Goal: Task Accomplishment & Management: Use online tool/utility

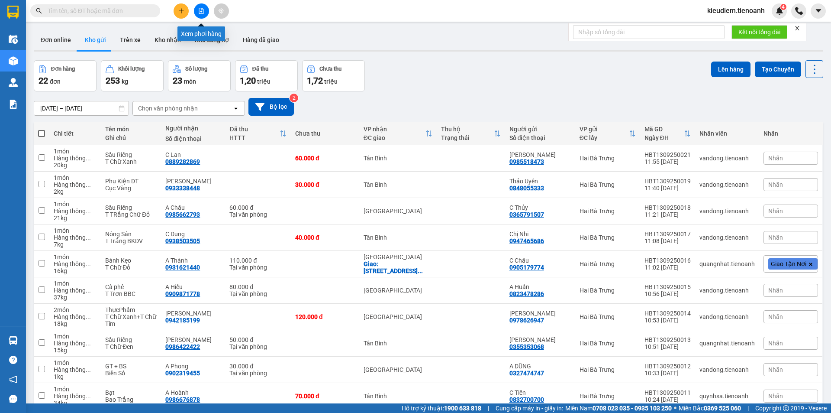
click at [207, 6] on button at bounding box center [201, 10] width 15 height 15
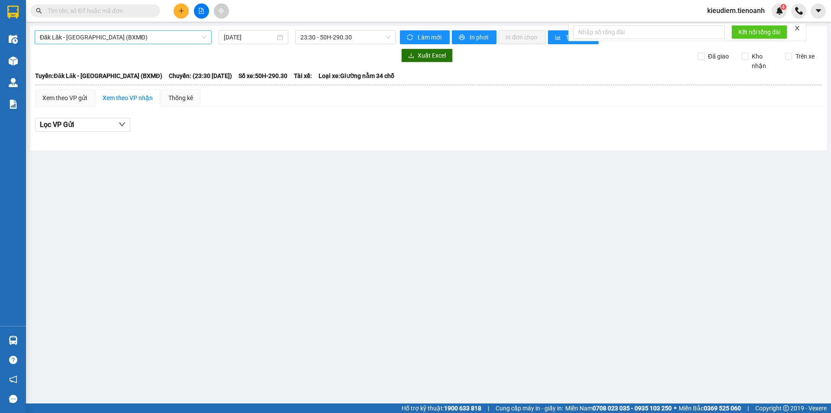
click at [115, 37] on span "Đăk Lăk - [GEOGRAPHIC_DATA] (BXMĐ)" at bounding box center [123, 37] width 167 height 13
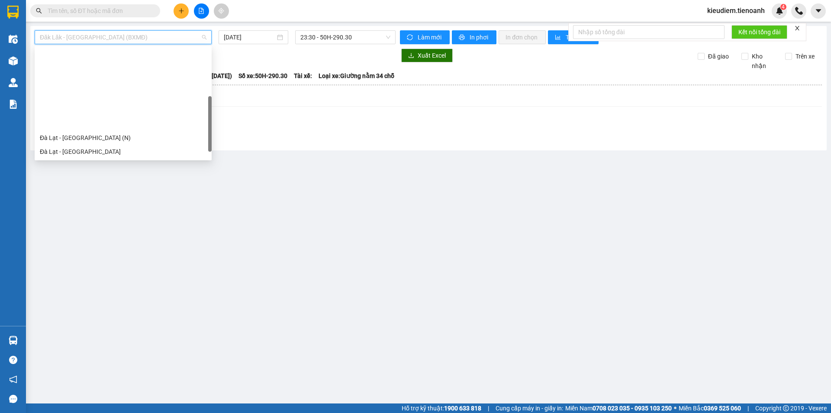
scroll to position [97, 0]
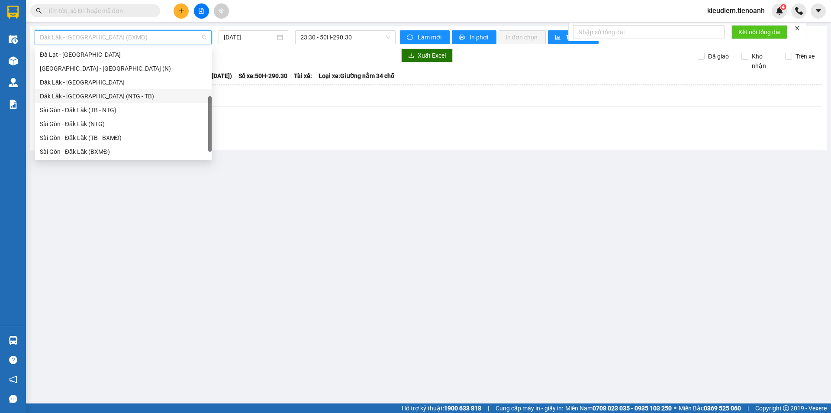
click at [105, 100] on div "Đăk Lăk - [GEOGRAPHIC_DATA] (NTG - TB)" at bounding box center [123, 96] width 167 height 10
type input "[DATE]"
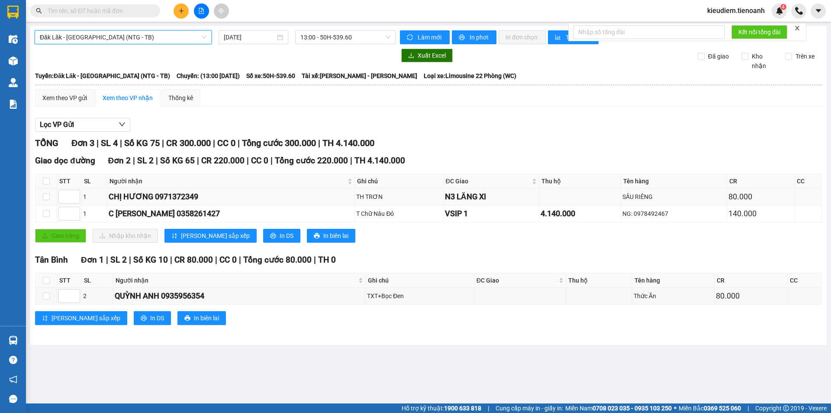
click at [445, 199] on div "N3 LĂNG XI" at bounding box center [491, 196] width 93 height 12
click at [187, 195] on div "CHỊ HƯƠNG 0971372349" at bounding box center [231, 196] width 245 height 12
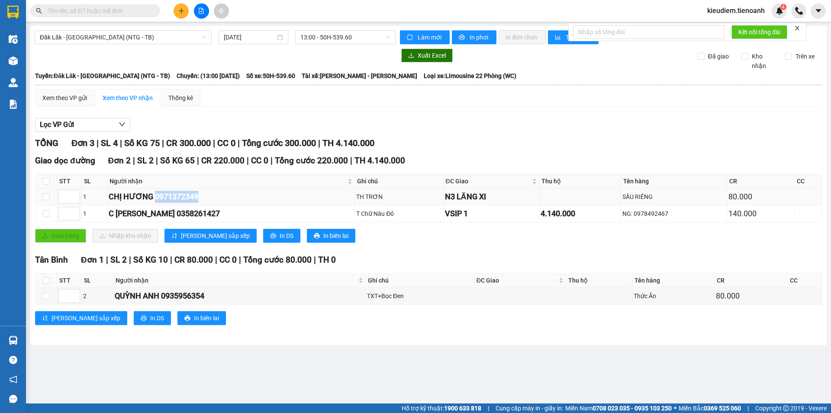
copy div "0971372349"
click at [100, 11] on input "text" at bounding box center [99, 11] width 102 height 10
paste input "0971372349"
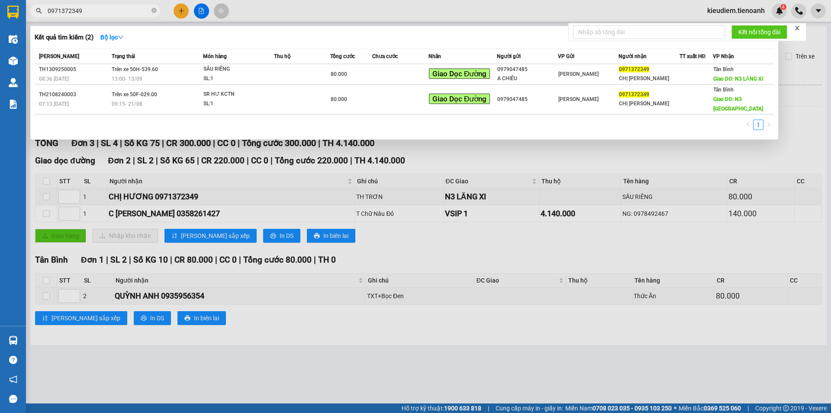
click at [459, 181] on div at bounding box center [415, 206] width 831 height 413
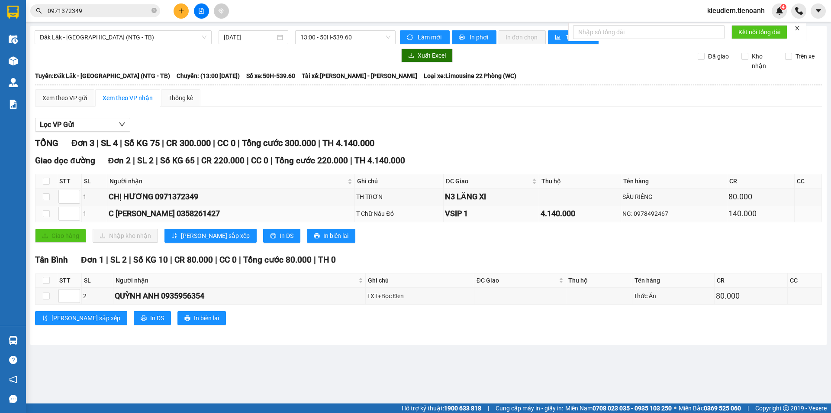
click at [151, 215] on div "C [PERSON_NAME] 0358261427" at bounding box center [231, 213] width 245 height 12
copy div "0358261427"
click at [71, 102] on div "Xem theo VP gửi" at bounding box center [64, 98] width 45 height 10
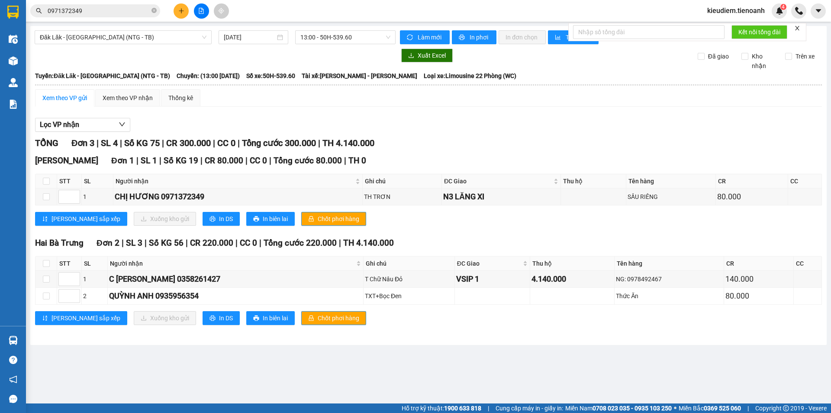
click at [116, 16] on span "0971372349" at bounding box center [95, 10] width 130 height 13
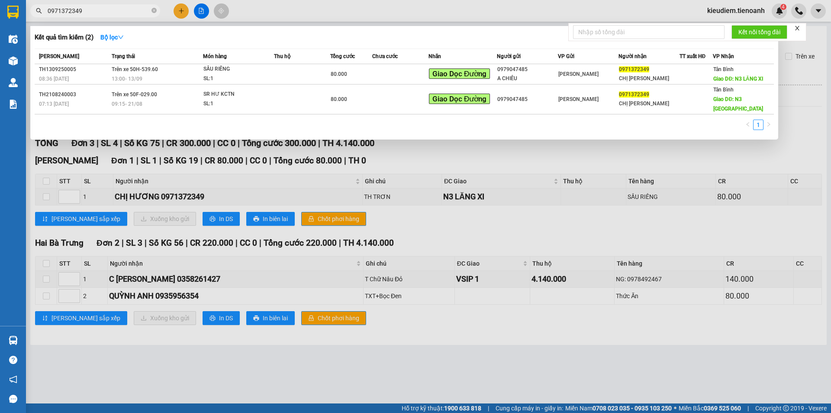
click at [112, 9] on input "0971372349" at bounding box center [99, 11] width 102 height 10
paste input "358261427"
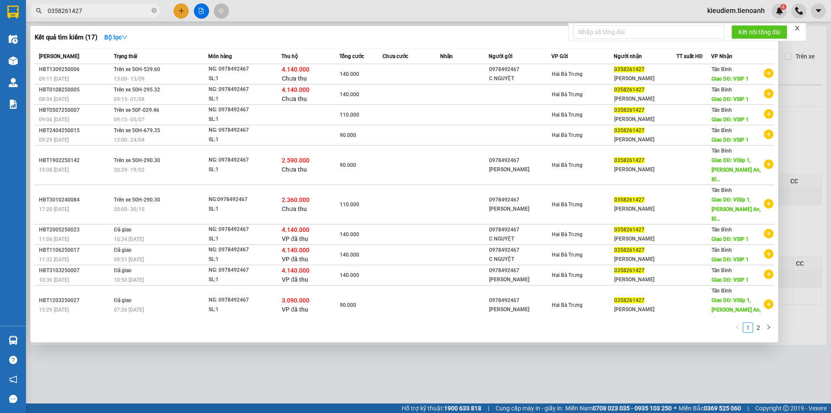
type input "0358261427"
click at [89, 72] on div "HBT1309250006" at bounding box center [75, 69] width 72 height 9
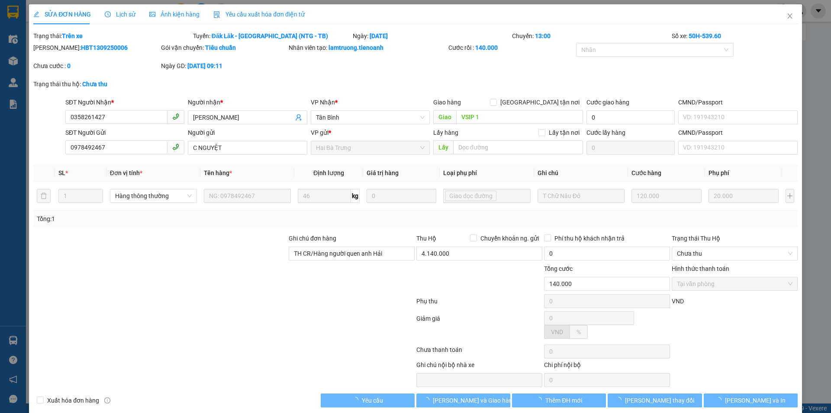
click at [117, 16] on span "Lịch sử" at bounding box center [120, 14] width 31 height 7
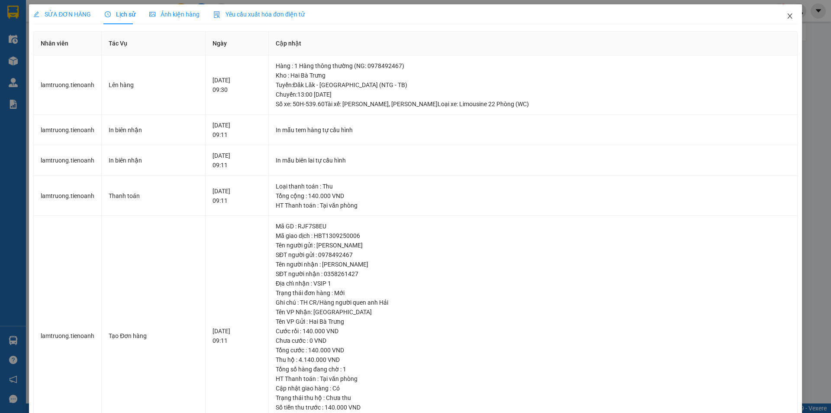
click at [787, 16] on icon "close" at bounding box center [790, 16] width 7 height 7
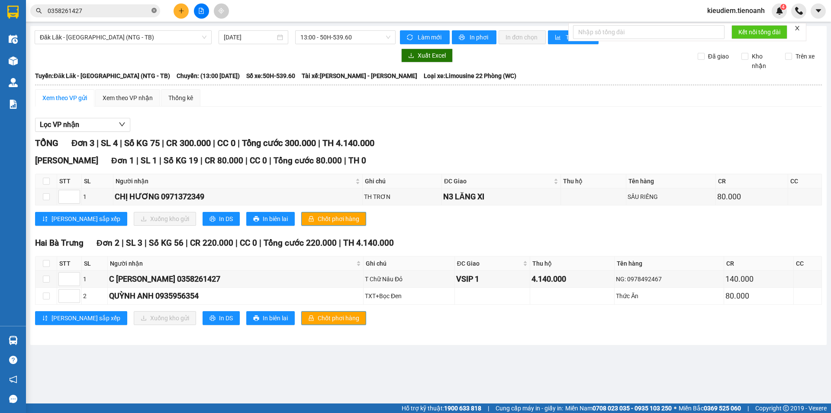
click at [155, 10] on icon "close-circle" at bounding box center [154, 10] width 5 height 5
click at [279, 14] on div "Kết quả tìm kiếm ( 17 ) Bộ lọc Mã ĐH Trạng thái Món hàng Thu hộ Tổng cước Chưa …" at bounding box center [415, 11] width 831 height 22
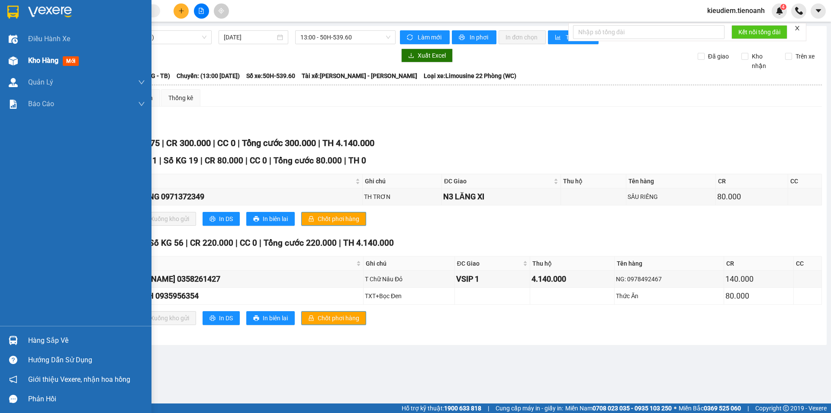
click at [26, 58] on div "Kho hàng mới" at bounding box center [76, 61] width 152 height 22
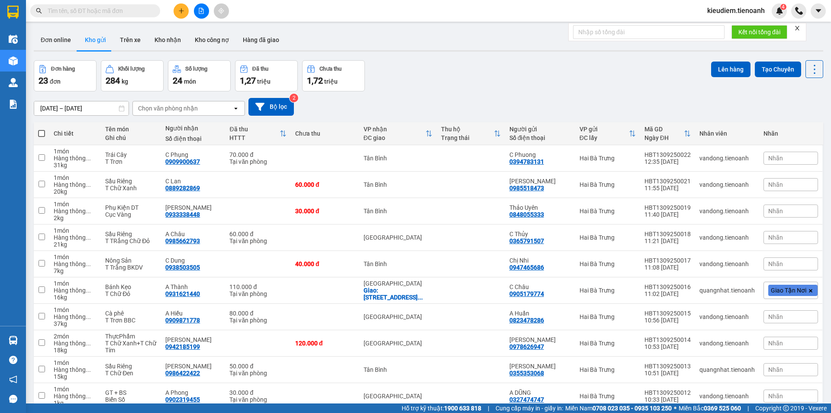
click at [463, 82] on div "Đơn hàng 23 đơn Khối lượng 284 kg Số lượng 24 món Đã thu 1,27 triệu Chưa thu 1,…" at bounding box center [429, 75] width 790 height 31
click at [105, 39] on button "Kho gửi" at bounding box center [95, 39] width 35 height 21
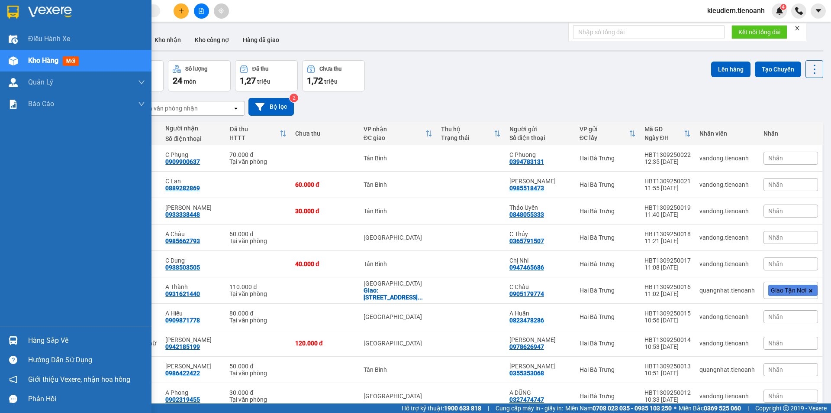
click at [28, 68] on div "Kho hàng mới" at bounding box center [76, 61] width 152 height 22
click at [30, 68] on div "Kho hàng mới" at bounding box center [86, 61] width 117 height 22
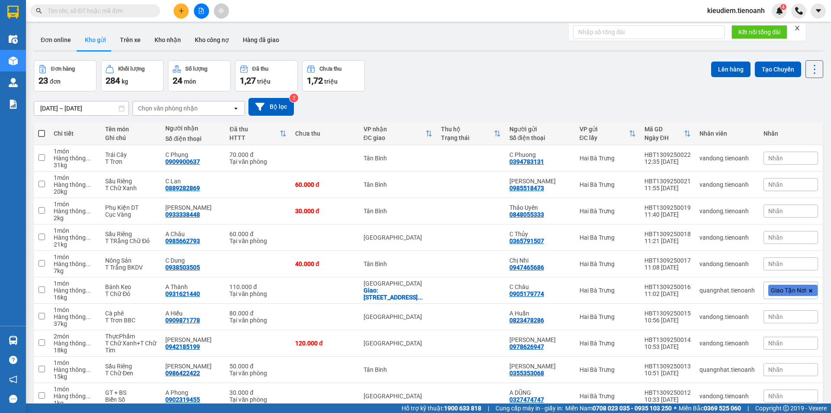
click at [422, 73] on div "Đơn hàng 23 đơn Khối lượng 284 kg Số lượng 24 món Đã thu 1,27 triệu Chưa thu 1,…" at bounding box center [429, 75] width 790 height 31
click at [87, 41] on button "Kho gửi" at bounding box center [95, 39] width 35 height 21
click at [60, 42] on button "Đơn online" at bounding box center [56, 39] width 44 height 21
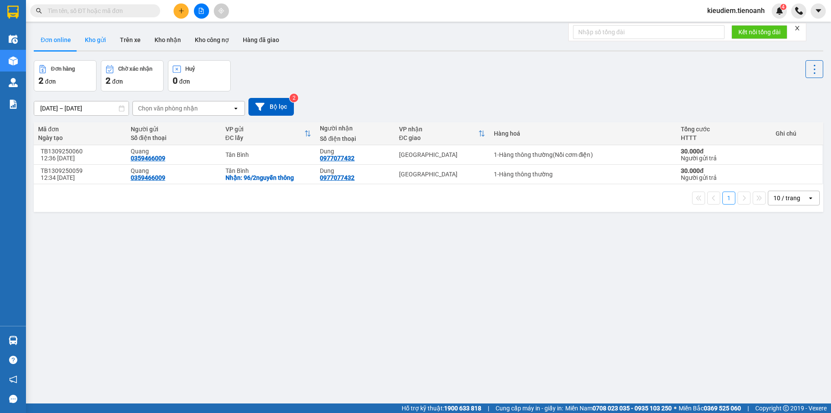
click at [100, 42] on button "Kho gửi" at bounding box center [95, 39] width 35 height 21
type input "[DATE] – [DATE]"
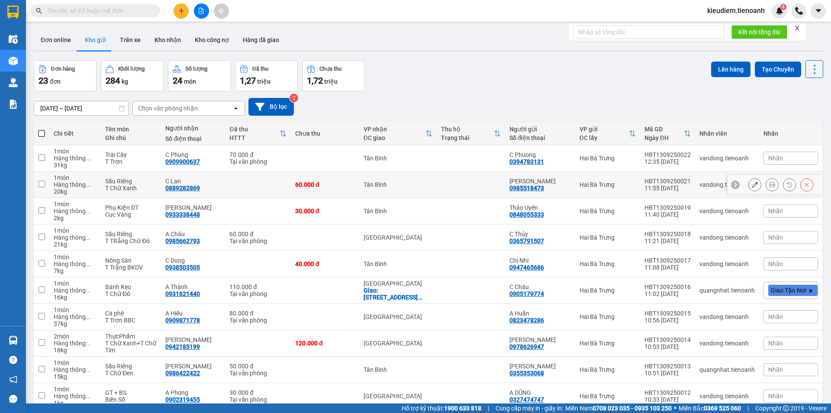
click at [329, 190] on td "60.000 đ" at bounding box center [325, 184] width 68 height 26
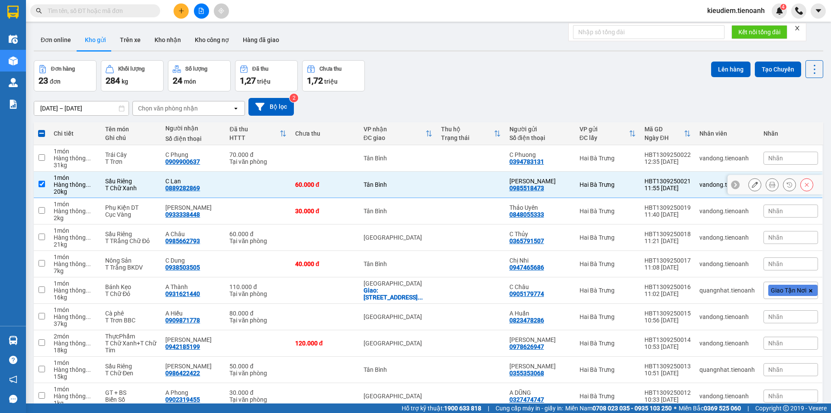
click at [329, 190] on td "60.000 đ" at bounding box center [325, 184] width 68 height 26
checkbox input "false"
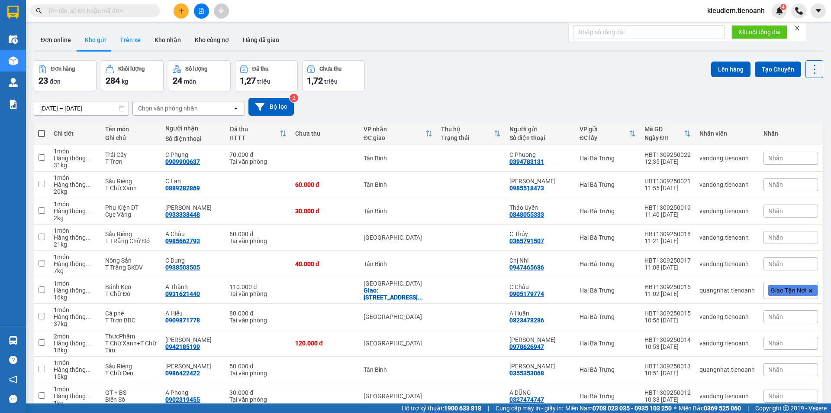
click at [129, 41] on button "Trên xe" at bounding box center [130, 39] width 35 height 21
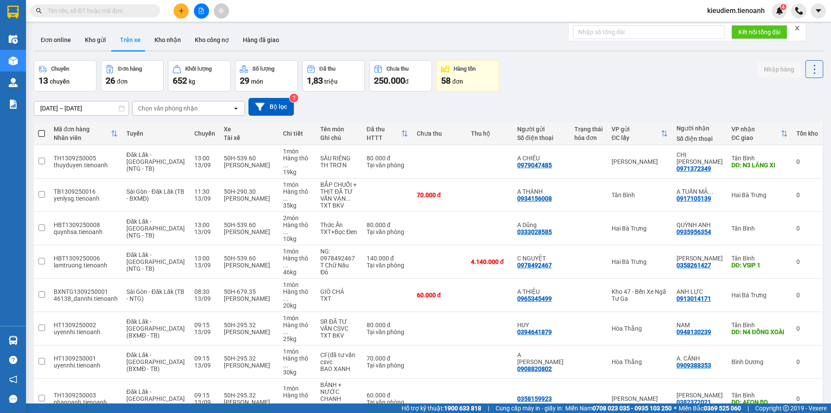
click at [344, 32] on div "Đơn online Kho gửi Trên xe Kho nhận Kho công nợ Hàng đã giao" at bounding box center [429, 40] width 790 height 23
click at [77, 12] on input "text" at bounding box center [99, 11] width 102 height 10
paste input "0915696057"
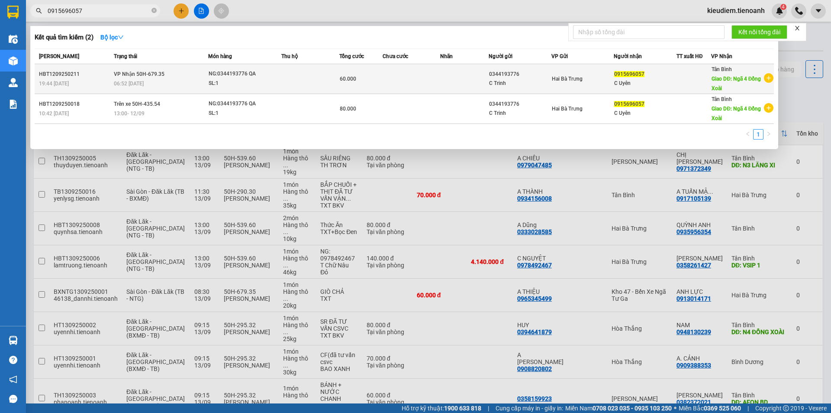
type input "0915696057"
click at [232, 80] on div "SL: 1" at bounding box center [241, 84] width 65 height 10
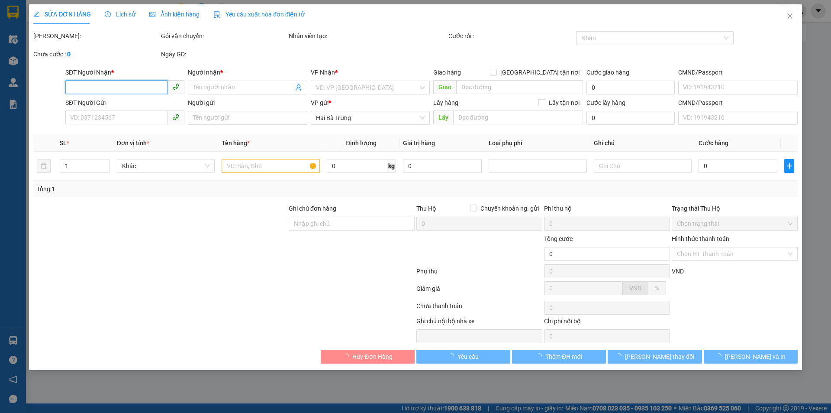
type input "0915696057"
type input "C Uyên"
type input "Ngã 4 Đồng Xoài"
type input "0344193776"
type input "C Trinh"
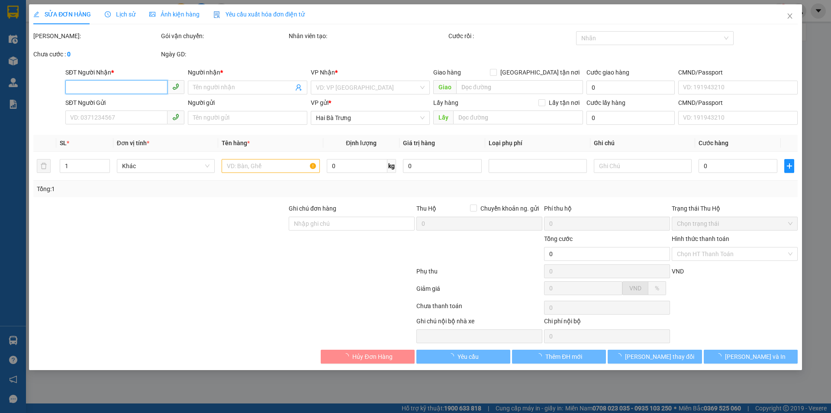
type input "60.000"
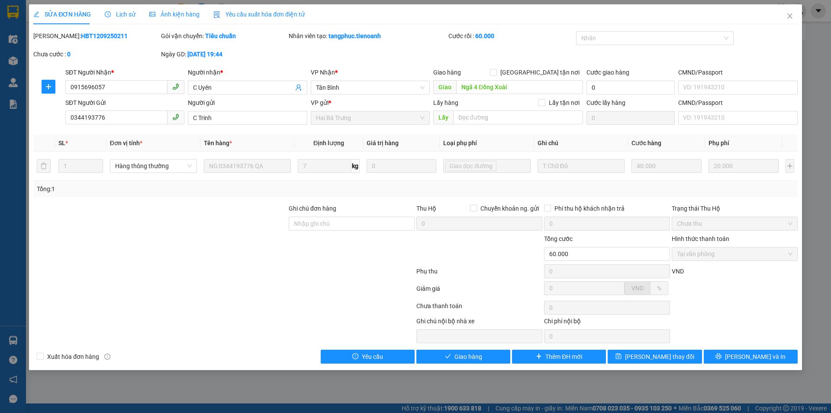
click at [118, 15] on span "Lịch sử" at bounding box center [120, 14] width 31 height 7
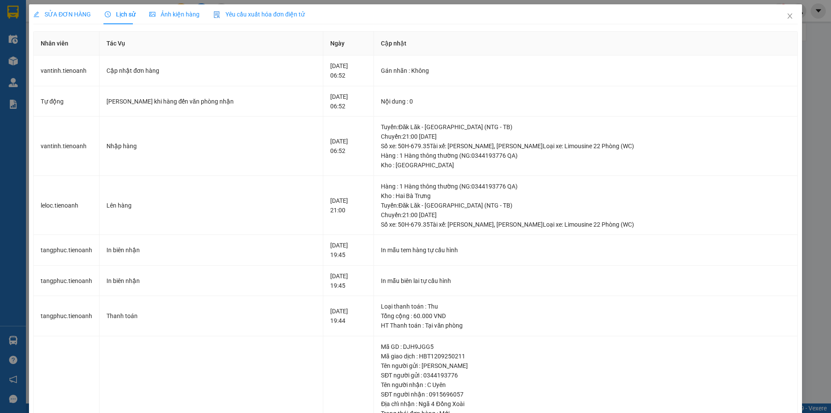
click at [69, 14] on span "SỬA ĐƠN HÀNG" at bounding box center [62, 14] width 58 height 7
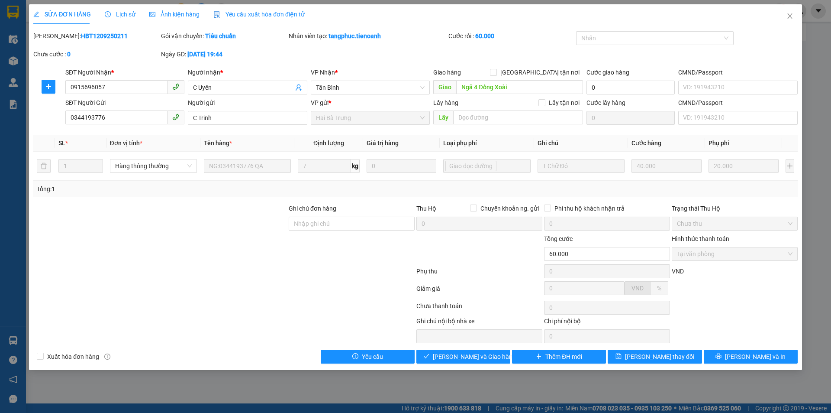
drag, startPoint x: 219, startPoint y: 51, endPoint x: 263, endPoint y: 51, distance: 44.6
click at [263, 51] on div "Ngày GD: [DATE] 19:44" at bounding box center [224, 54] width 126 height 10
drag, startPoint x: 195, startPoint y: 55, endPoint x: 274, endPoint y: 55, distance: 79.6
click at [274, 55] on div "Ngày GD: [DATE] 19:44" at bounding box center [224, 54] width 126 height 10
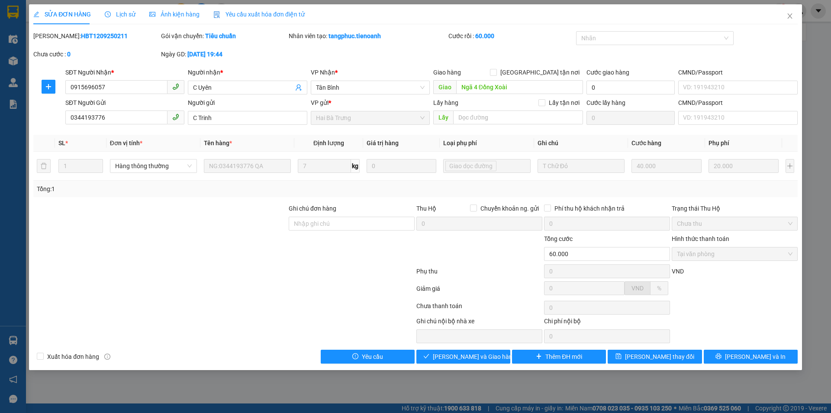
click at [274, 55] on div "Ngày GD: [DATE] 19:44" at bounding box center [224, 54] width 126 height 10
click at [214, 56] on b "[DATE] 19:44" at bounding box center [204, 54] width 35 height 7
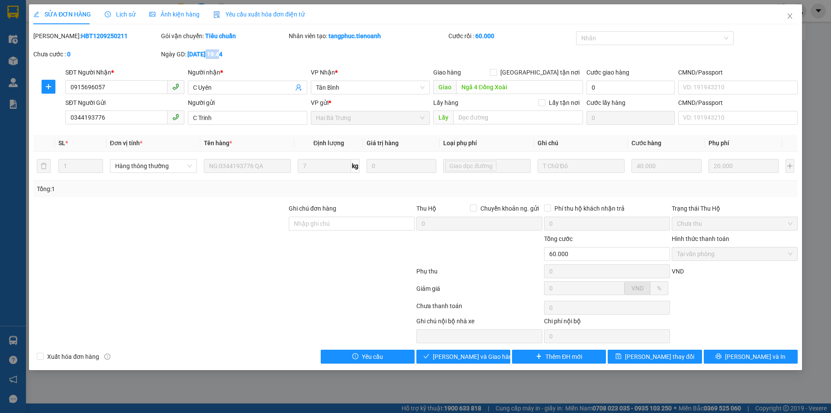
click at [214, 56] on b "[DATE] 19:44" at bounding box center [204, 54] width 35 height 7
click at [790, 17] on icon "close" at bounding box center [789, 15] width 5 height 5
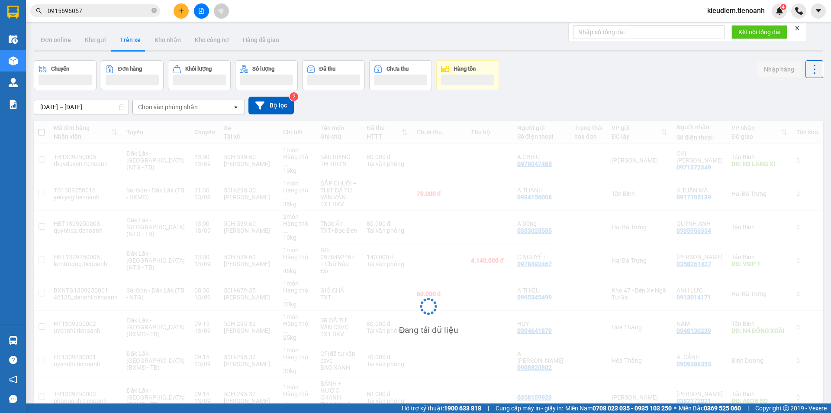
click at [89, 12] on input "0915696057" at bounding box center [99, 11] width 102 height 10
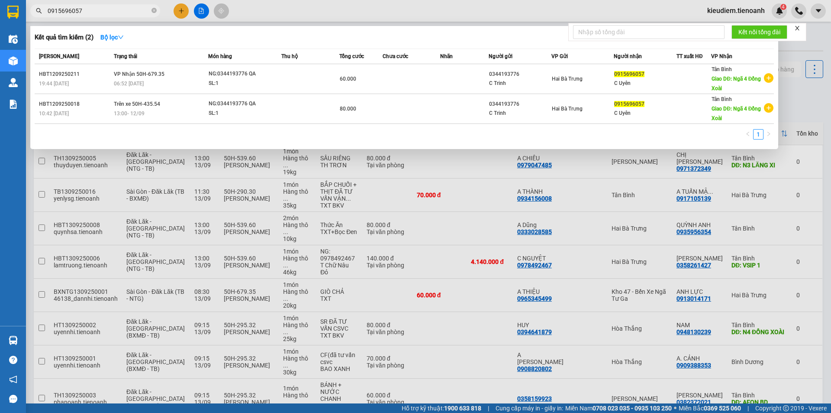
click at [812, 110] on div at bounding box center [415, 206] width 831 height 413
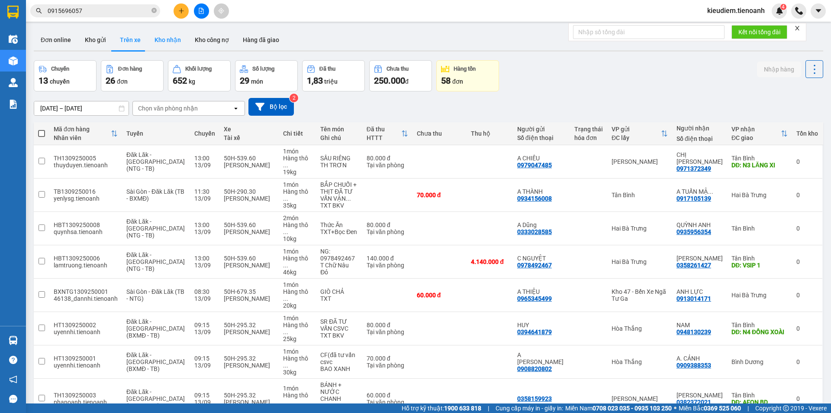
click at [155, 37] on button "Kho nhận" at bounding box center [168, 39] width 40 height 21
type input "[DATE] – [DATE]"
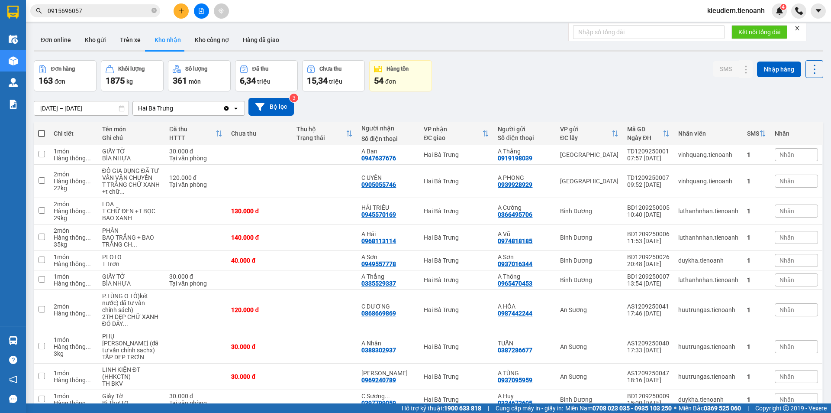
click at [304, 42] on div "Đơn online Kho gửi Trên xe Kho nhận Kho công nợ Hàng đã giao" at bounding box center [429, 40] width 790 height 23
click at [108, 40] on button "Kho gửi" at bounding box center [95, 39] width 35 height 21
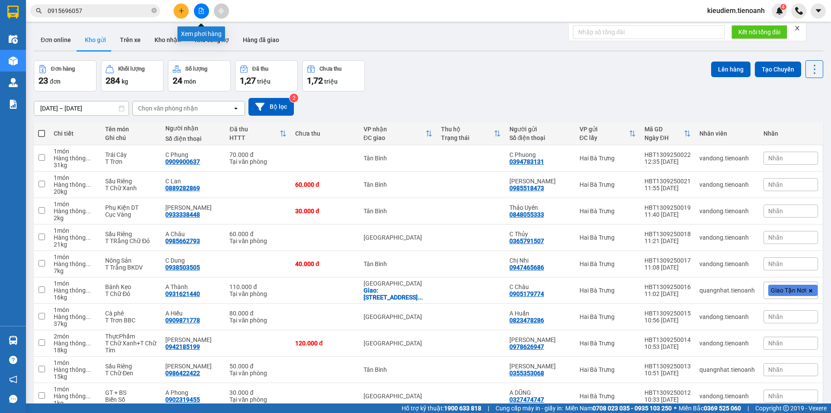
click at [201, 7] on button at bounding box center [201, 10] width 15 height 15
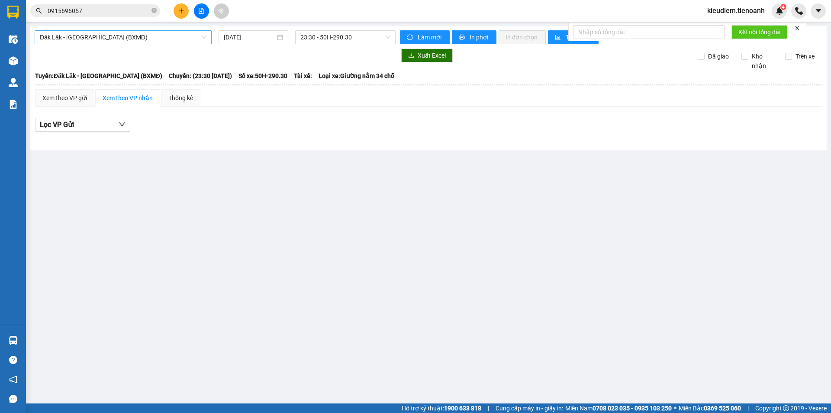
click at [102, 42] on span "Đăk Lăk - [GEOGRAPHIC_DATA] (BXMĐ)" at bounding box center [123, 37] width 167 height 13
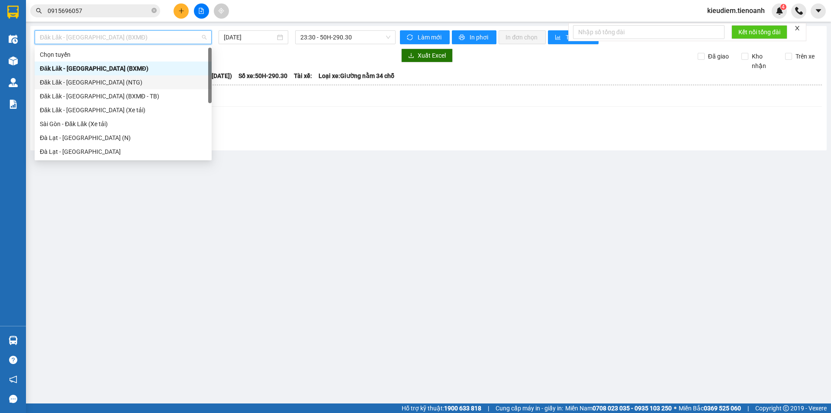
click at [60, 82] on div "Đăk Lăk - [GEOGRAPHIC_DATA] (NTG)" at bounding box center [123, 82] width 167 height 10
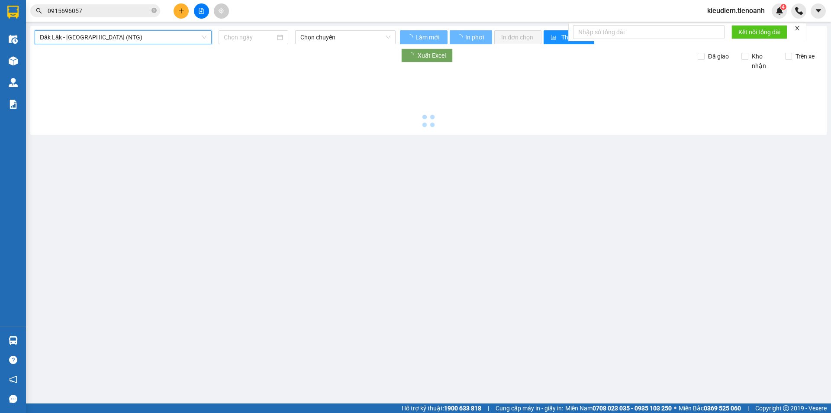
type input "[DATE]"
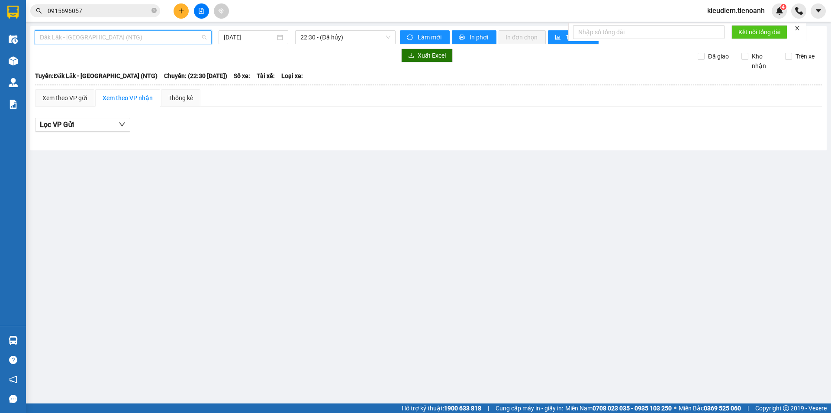
click at [71, 39] on span "Đăk Lăk - [GEOGRAPHIC_DATA] (NTG)" at bounding box center [123, 37] width 167 height 13
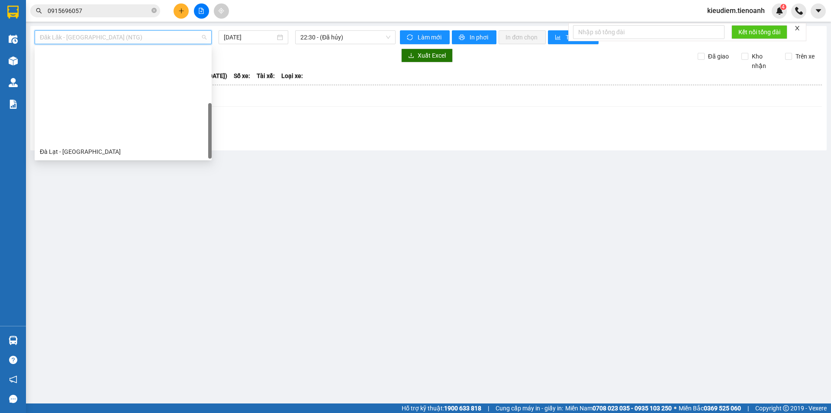
scroll to position [111, 0]
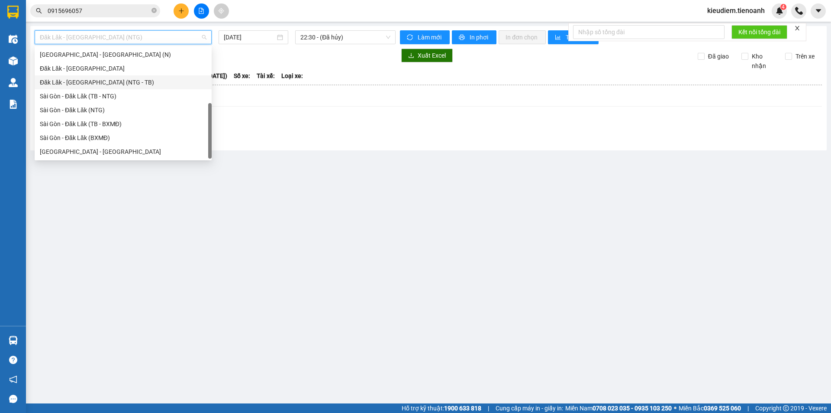
click at [69, 83] on div "Đăk Lăk - [GEOGRAPHIC_DATA] (NTG - TB)" at bounding box center [123, 82] width 167 height 10
type input "[DATE]"
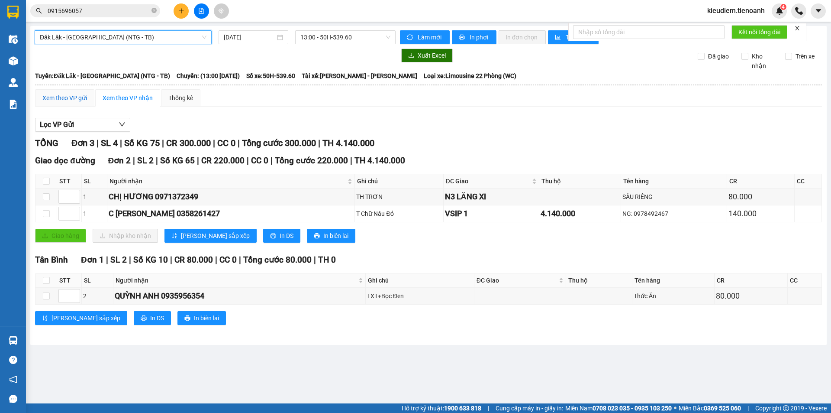
click at [75, 99] on div "Xem theo VP gửi" at bounding box center [64, 98] width 45 height 10
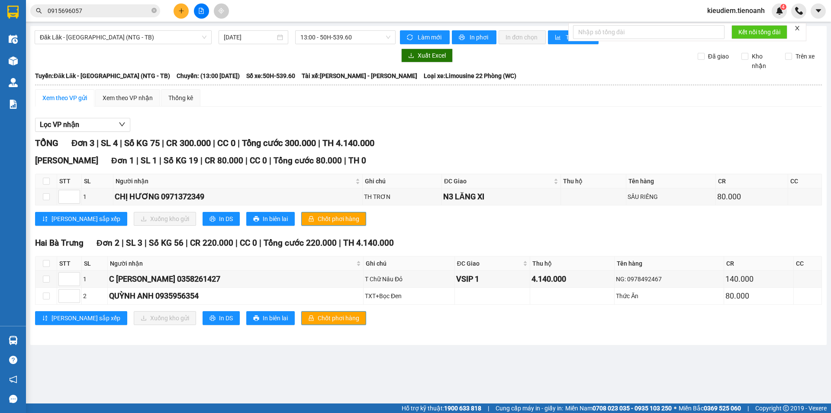
click at [330, 117] on div "Lọc VP nhận TỔNG Đơn 3 | SL 4 | Số KG 75 | CR 300.000 | CC 0 | Tổng cước 300.00…" at bounding box center [428, 224] width 787 height 222
click at [799, 27] on icon "close" at bounding box center [797, 28] width 4 height 4
click at [97, 127] on button "Lọc VP nhận" at bounding box center [82, 125] width 95 height 14
click at [259, 115] on div "Lọc VP nhận TỔNG Đơn 3 | SL 4 | Số KG 75 | CR 300.000 | CC 0 | Tổng cước 300.00…" at bounding box center [428, 224] width 787 height 222
click at [48, 260] on input "checkbox" at bounding box center [46, 263] width 7 height 7
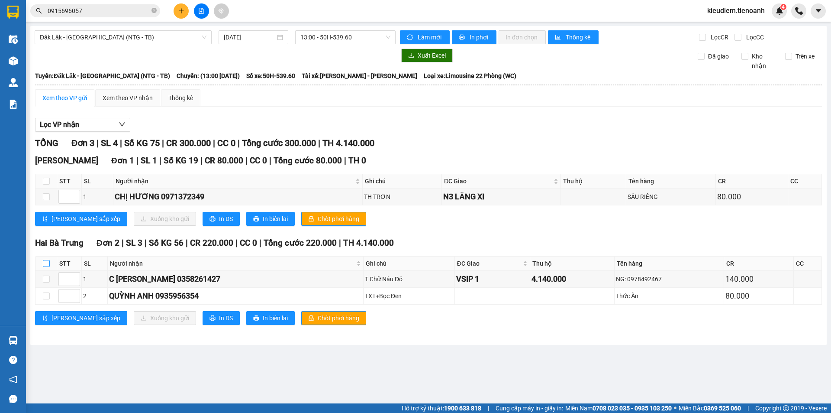
checkbox input "true"
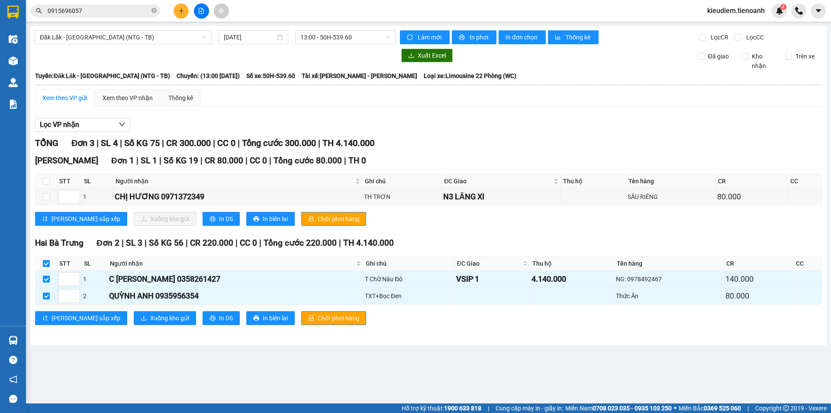
click at [48, 260] on input "checkbox" at bounding box center [46, 263] width 7 height 7
checkbox input "false"
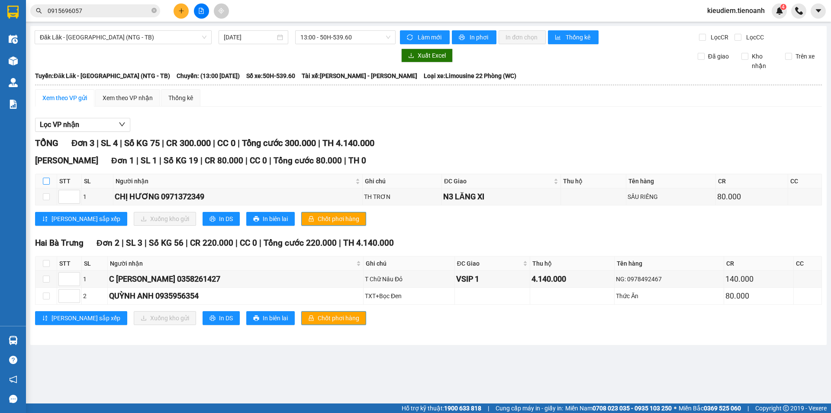
click at [48, 178] on input "checkbox" at bounding box center [46, 180] width 7 height 7
checkbox input "true"
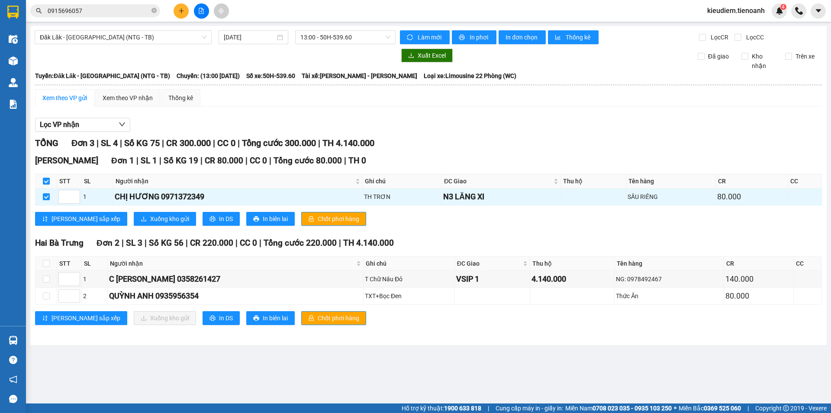
click at [47, 180] on input "checkbox" at bounding box center [46, 180] width 7 height 7
checkbox input "false"
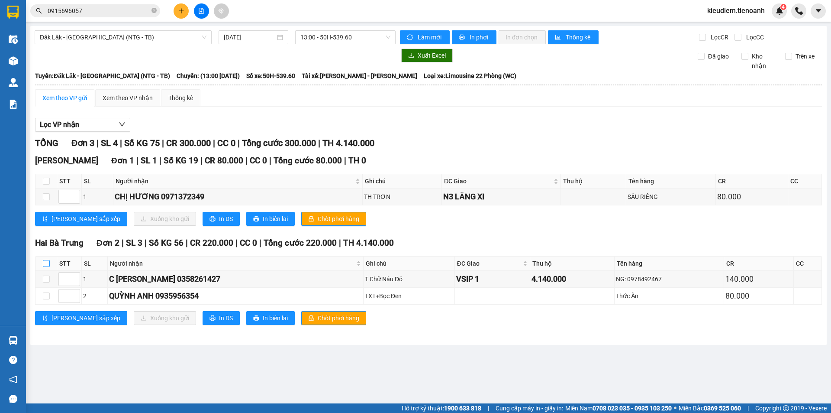
click at [46, 258] on label at bounding box center [46, 263] width 7 height 10
click at [46, 260] on input "checkbox" at bounding box center [46, 263] width 7 height 7
checkbox input "true"
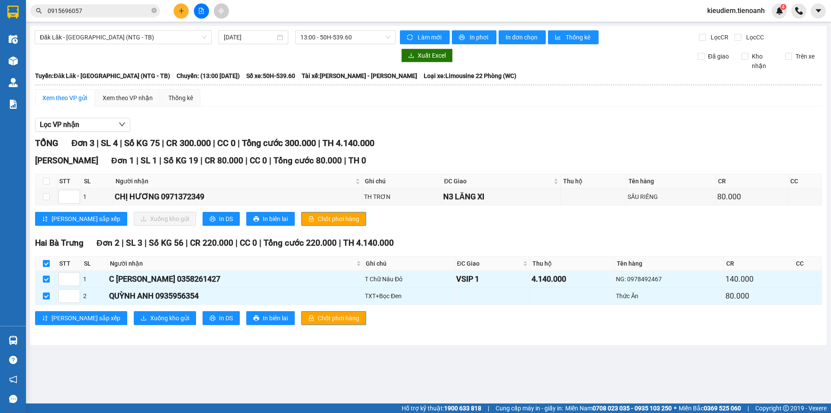
click at [46, 258] on label at bounding box center [46, 263] width 7 height 10
click at [46, 260] on input "checkbox" at bounding box center [46, 263] width 7 height 7
checkbox input "false"
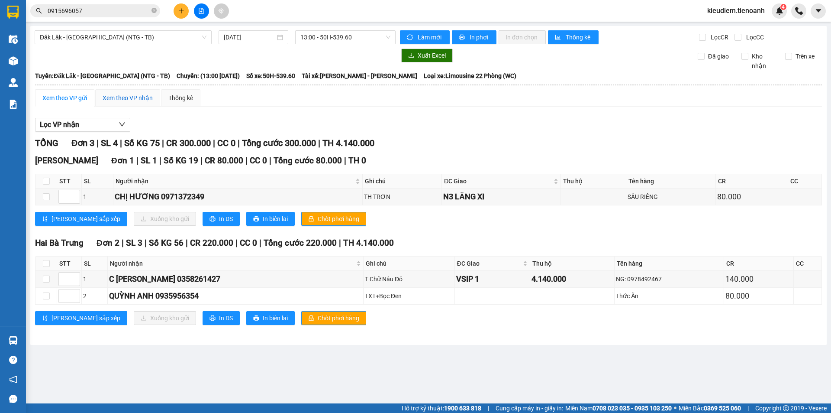
click at [127, 96] on div "Xem theo VP nhận" at bounding box center [128, 98] width 50 height 10
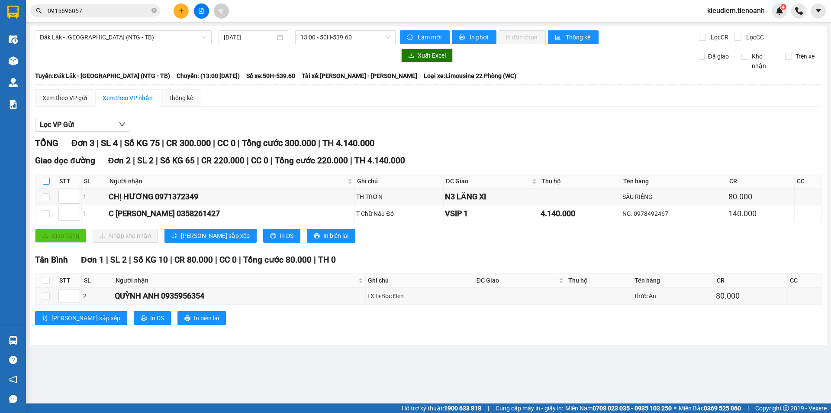
click at [46, 180] on input "checkbox" at bounding box center [46, 180] width 7 height 7
checkbox input "true"
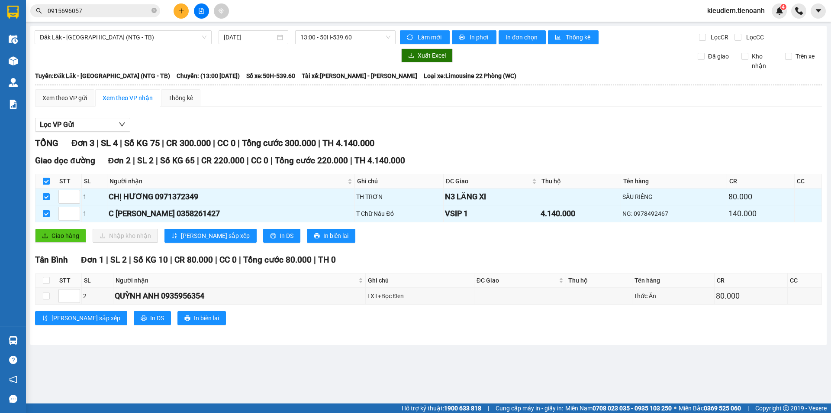
click at [46, 180] on input "checkbox" at bounding box center [46, 180] width 7 height 7
checkbox input "false"
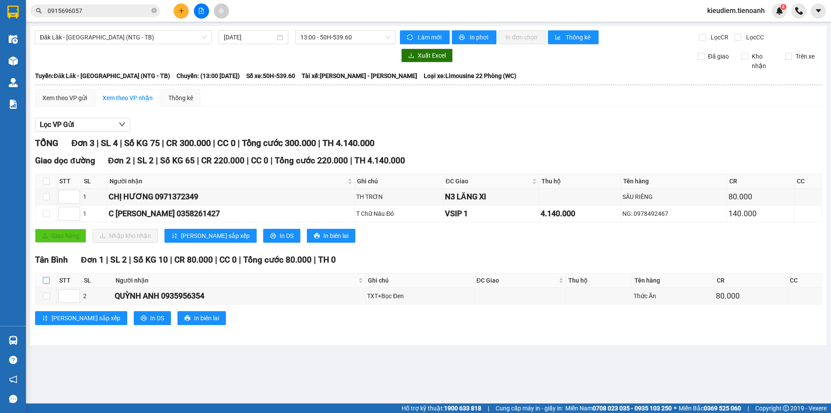
click at [47, 279] on input "checkbox" at bounding box center [46, 280] width 7 height 7
checkbox input "true"
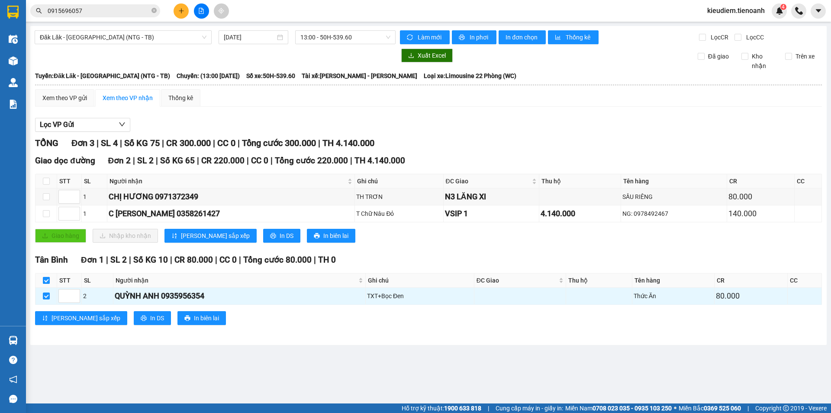
click at [47, 279] on input "checkbox" at bounding box center [46, 280] width 7 height 7
checkbox input "false"
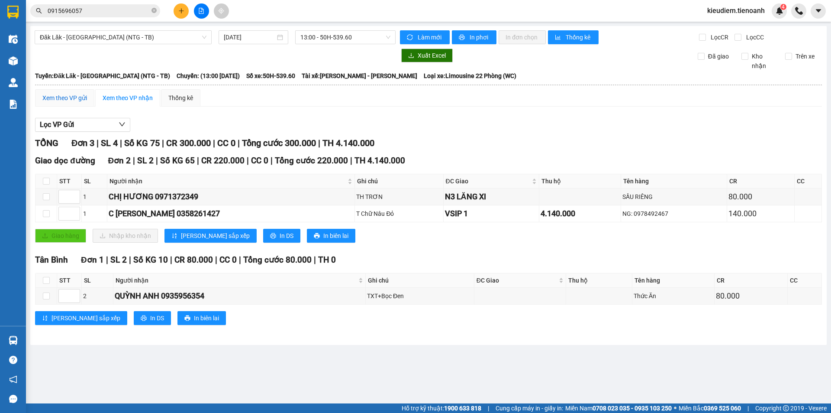
click at [61, 93] on div "Xem theo VP gửi" at bounding box center [64, 98] width 45 height 10
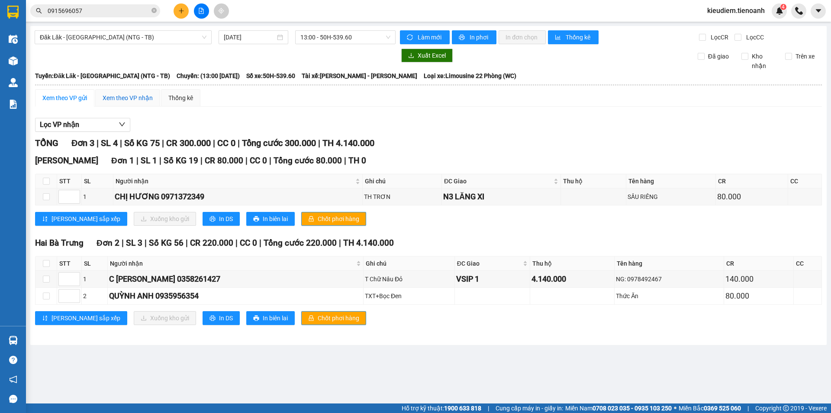
click at [131, 93] on div "Xem theo VP nhận" at bounding box center [128, 98] width 50 height 10
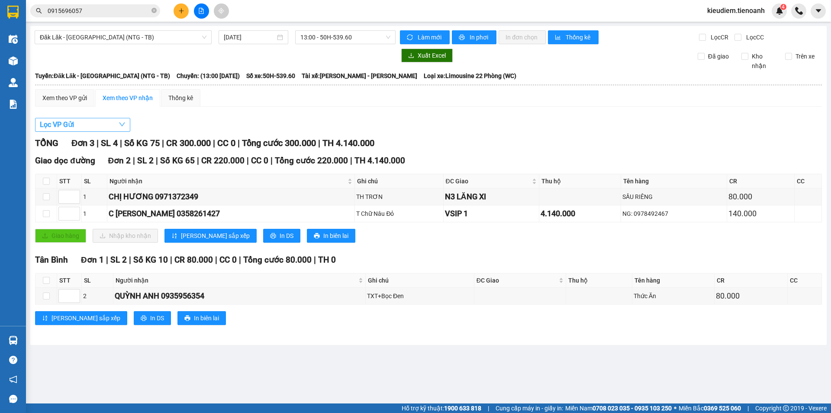
click at [83, 128] on button "Lọc VP Gửi" at bounding box center [82, 125] width 95 height 14
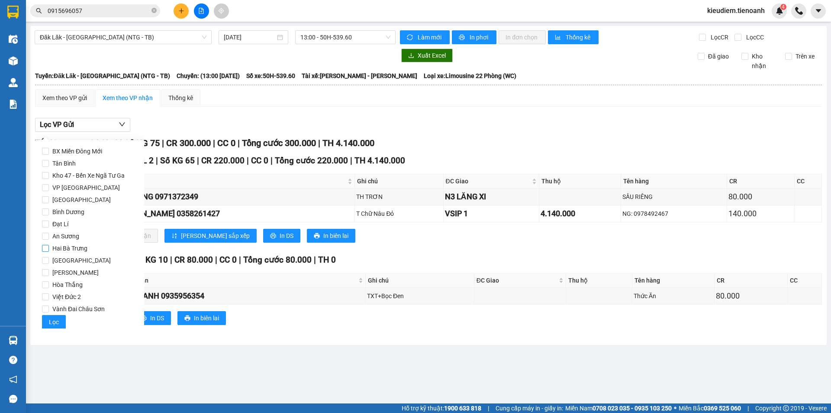
click at [71, 246] on span "Hai Bà Trưng" at bounding box center [70, 248] width 42 height 12
click at [49, 246] on input "Hai Bà Trưng" at bounding box center [45, 248] width 7 height 7
checkbox input "true"
click at [55, 319] on span "Lọc" at bounding box center [54, 322] width 10 height 10
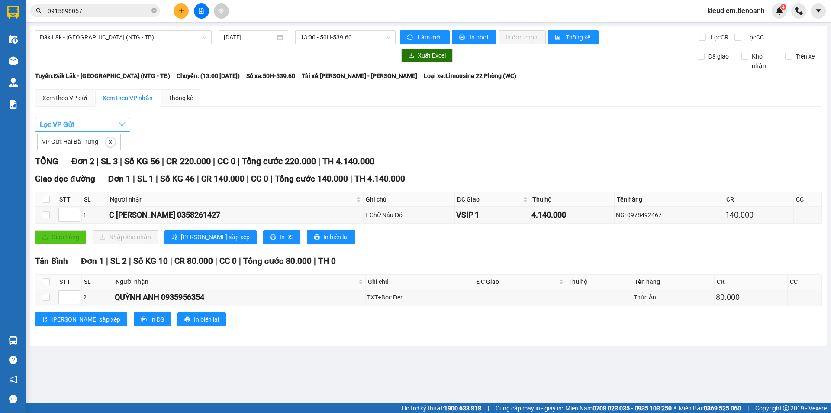
click at [95, 129] on button "Lọc VP Gửi" at bounding box center [82, 125] width 95 height 14
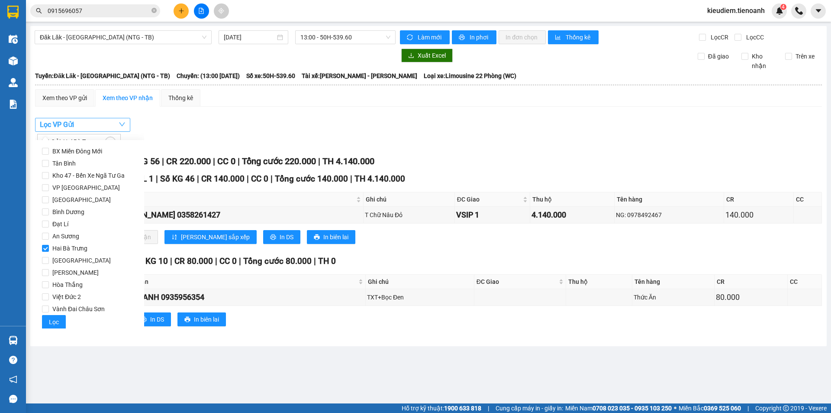
click at [112, 121] on button "Lọc VP Gửi" at bounding box center [82, 125] width 95 height 14
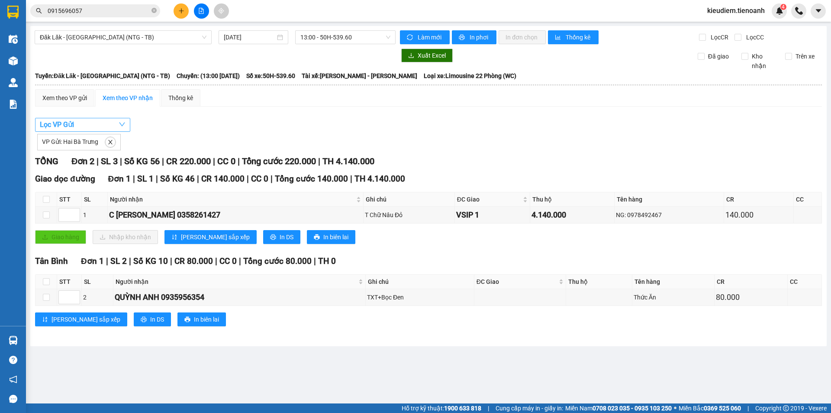
click at [126, 122] on button "Lọc VP Gửi" at bounding box center [82, 125] width 95 height 14
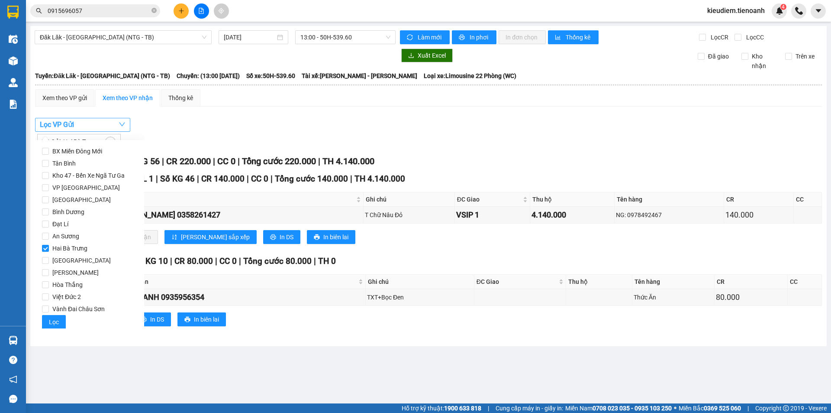
click at [119, 122] on icon "down" at bounding box center [122, 124] width 7 height 7
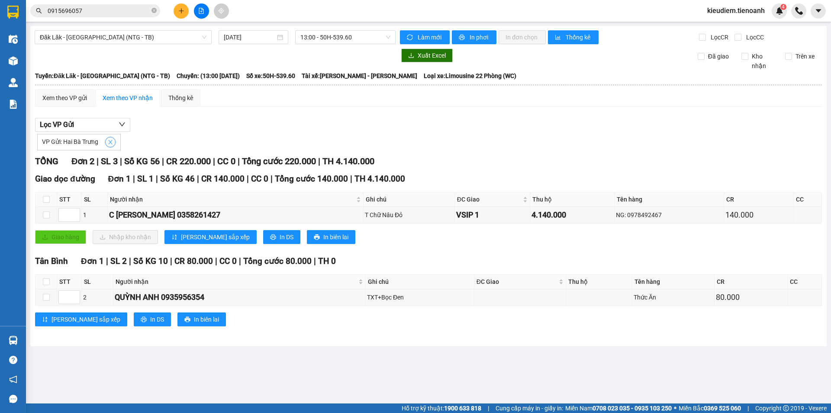
click at [107, 144] on icon "close" at bounding box center [110, 142] width 6 height 6
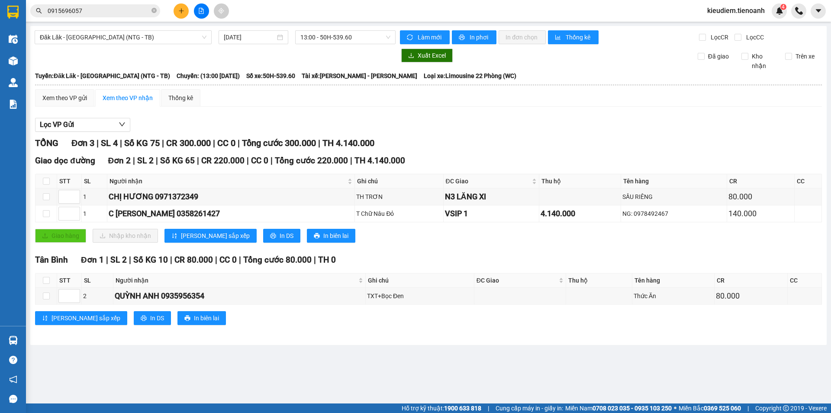
click at [508, 123] on div "Lọc VP Gửi" at bounding box center [428, 125] width 787 height 14
drag, startPoint x: 429, startPoint y: 196, endPoint x: 438, endPoint y: 202, distance: 10.8
click at [445, 202] on div "N3 LĂNG XI" at bounding box center [491, 196] width 93 height 12
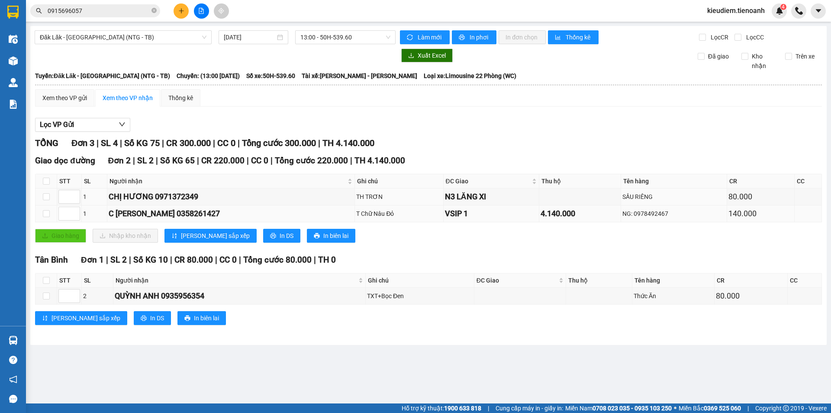
click at [445, 216] on div "VSIP 1" at bounding box center [491, 213] width 93 height 12
click at [445, 200] on div "N3 LĂNG XI" at bounding box center [491, 196] width 93 height 12
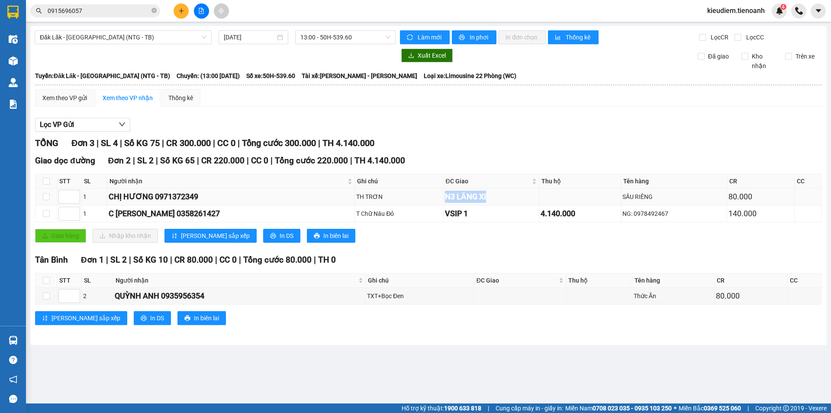
click at [445, 200] on div "N3 LĂNG XI" at bounding box center [491, 196] width 93 height 12
click at [445, 134] on div "Lọc VP Gửi TỔNG Đơn 3 | SL 4 | Số KG 75 | CR 300.000 | CC 0 | Tổng cước 300.00…" at bounding box center [428, 224] width 787 height 222
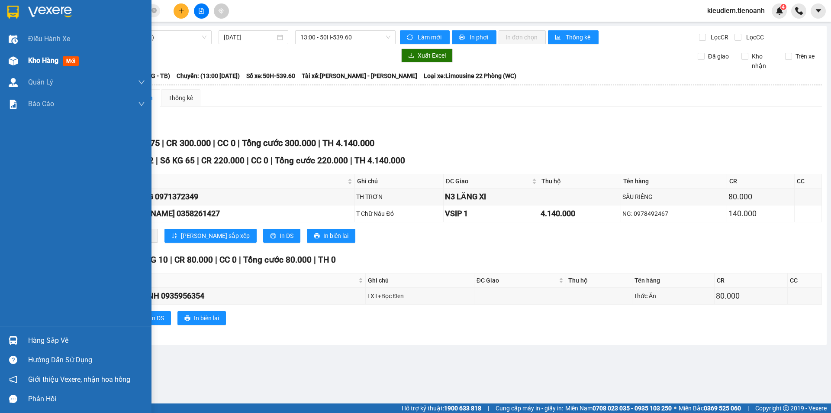
click at [16, 55] on div at bounding box center [13, 60] width 15 height 15
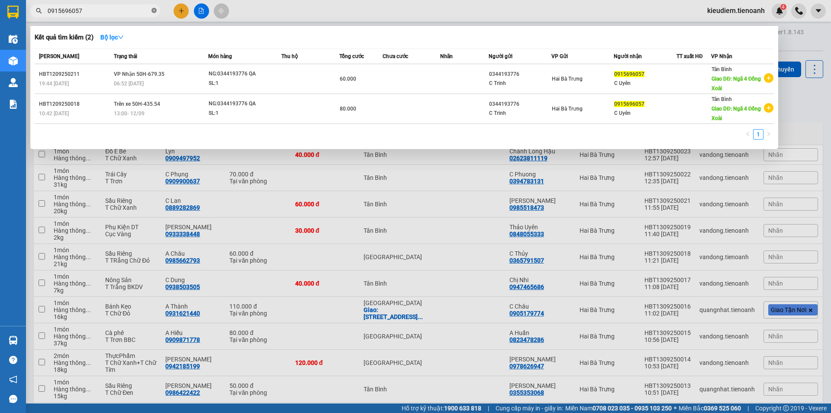
click at [155, 12] on icon "close-circle" at bounding box center [154, 10] width 5 height 5
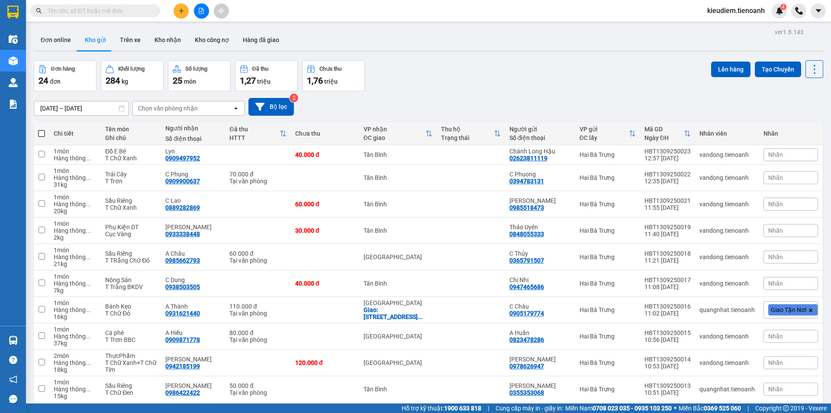
click at [70, 9] on input "text" at bounding box center [99, 11] width 102 height 10
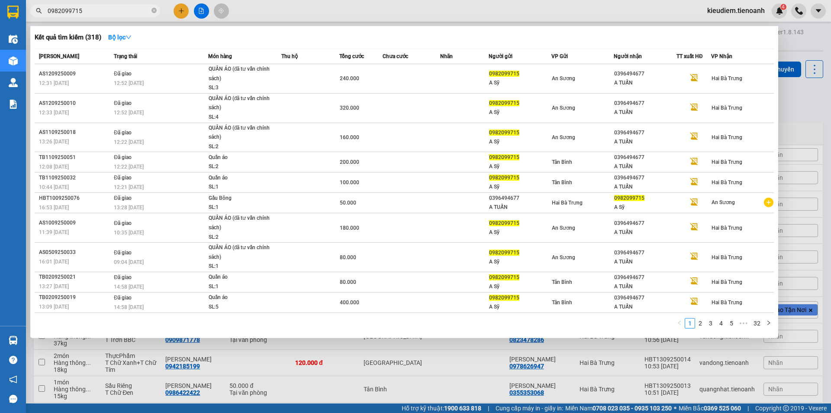
type input "0982099715"
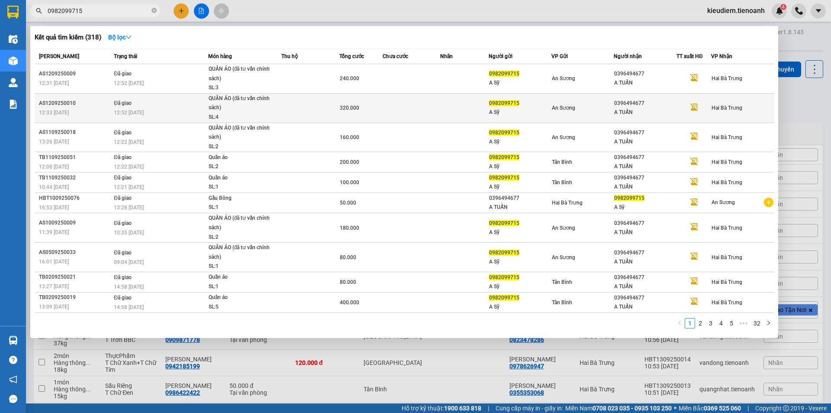
click at [233, 115] on div "SL: 4" at bounding box center [241, 118] width 65 height 10
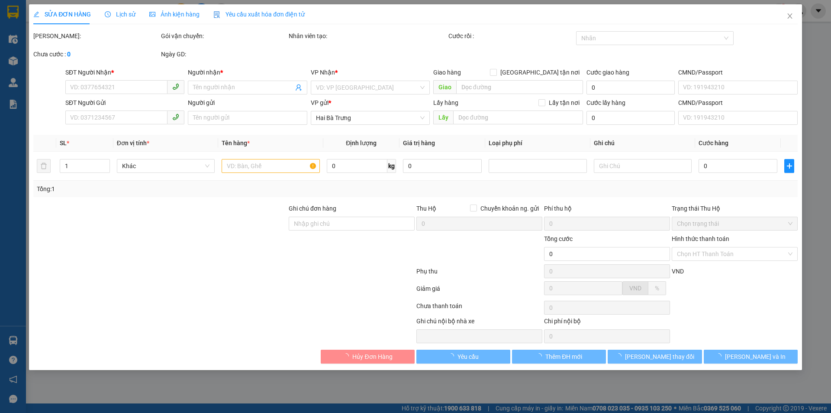
click at [119, 18] on div "Lịch sử" at bounding box center [120, 15] width 31 height 10
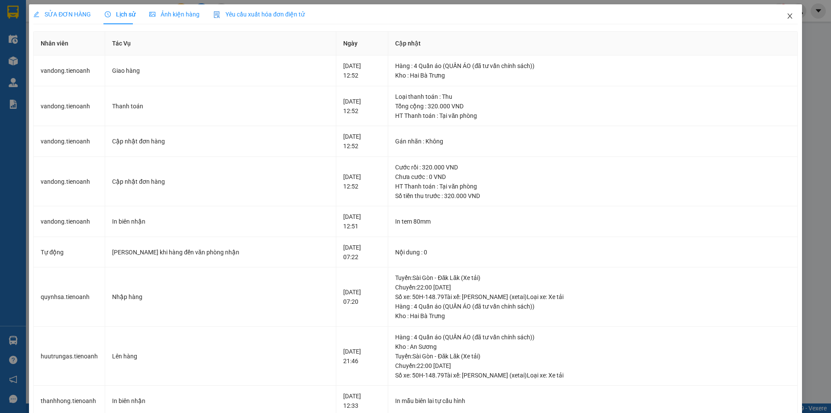
click at [787, 15] on icon "close" at bounding box center [790, 16] width 7 height 7
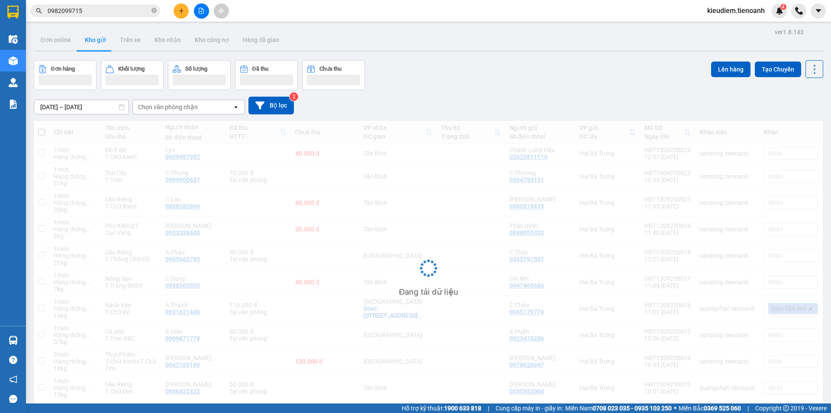
click at [106, 9] on input "0982099715" at bounding box center [99, 11] width 102 height 10
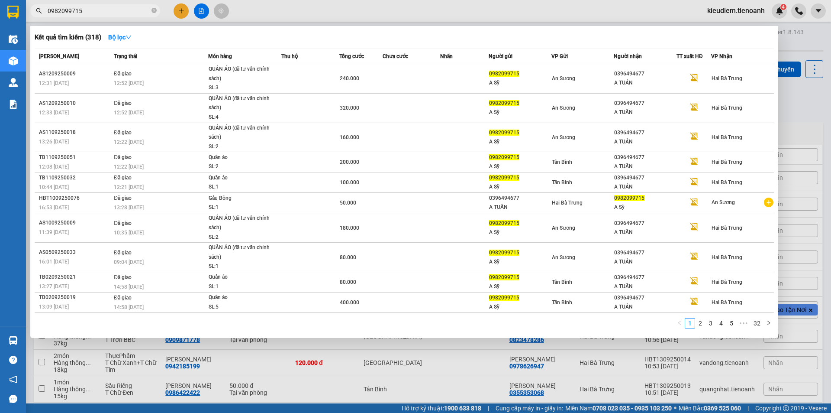
click at [293, 42] on div "Kết quả tìm kiếm ( 318 ) Bộ lọc" at bounding box center [404, 37] width 739 height 14
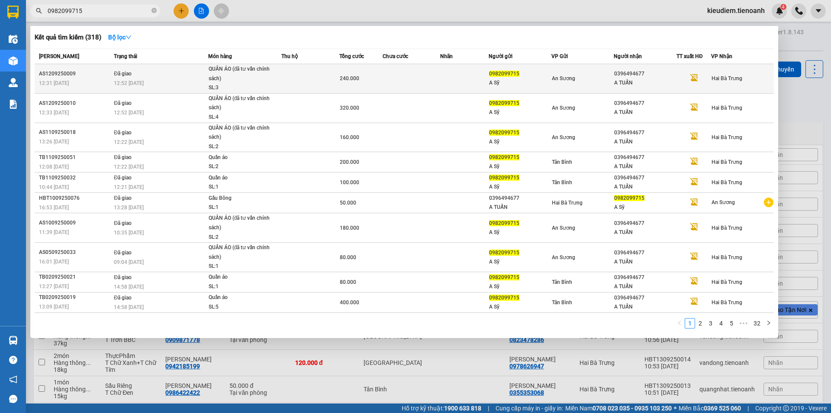
click at [268, 66] on div "QUẦN ÁO (đã tư vấn chính sách)" at bounding box center [241, 73] width 65 height 19
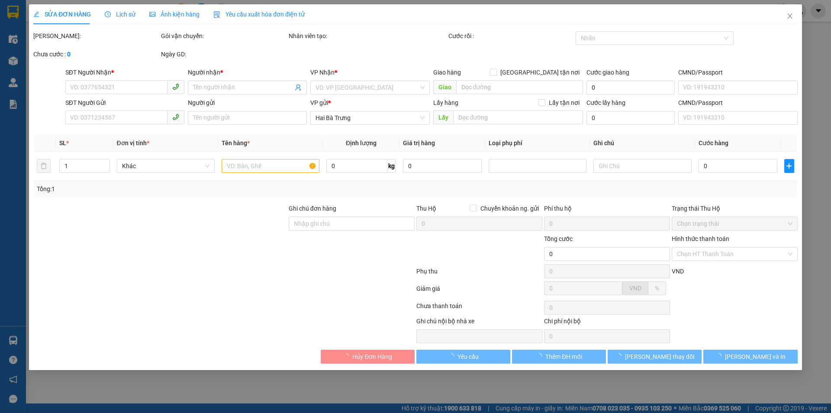
type input "0396494677"
type input "A TUẤN"
type input "0982099715"
type input "A Sỹ"
type input "074060005101"
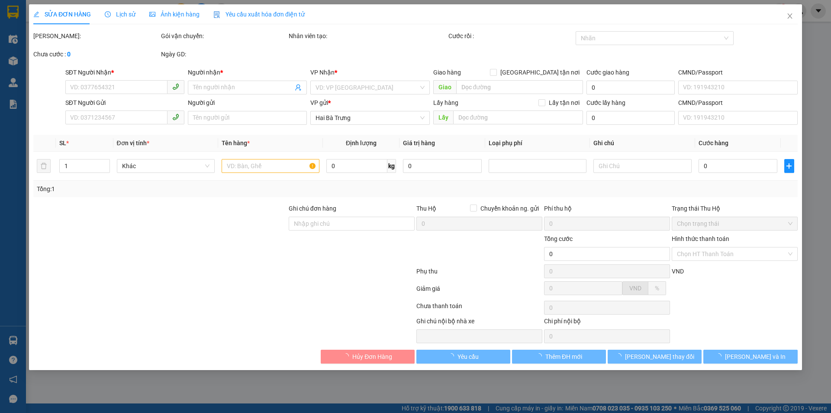
type input "240.000"
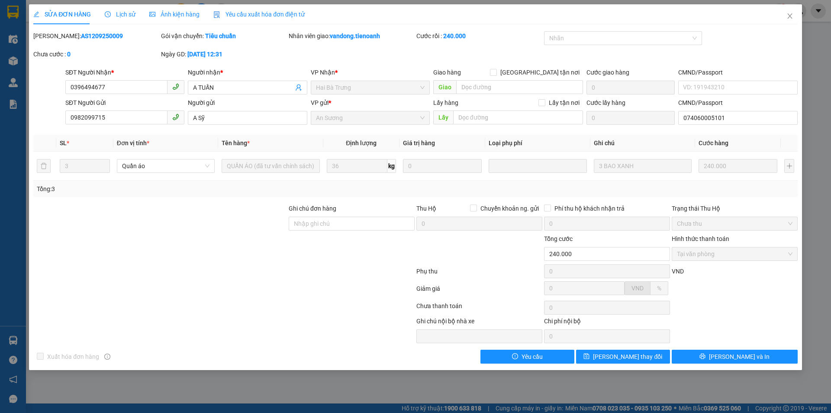
click at [118, 16] on span "Lịch sử" at bounding box center [120, 14] width 31 height 7
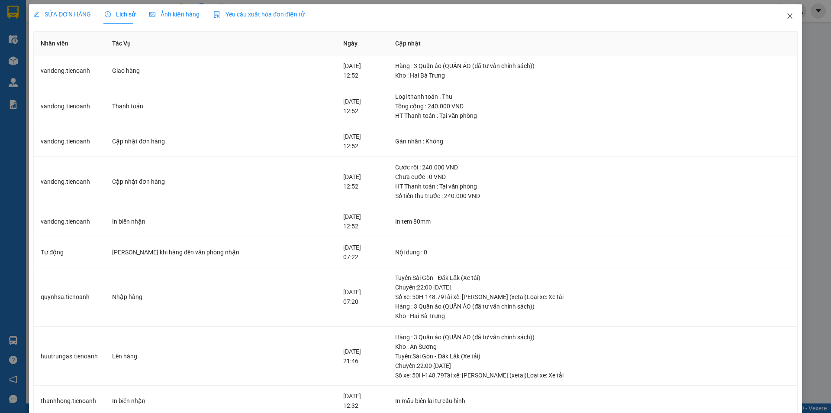
click at [787, 15] on icon "close" at bounding box center [789, 15] width 5 height 5
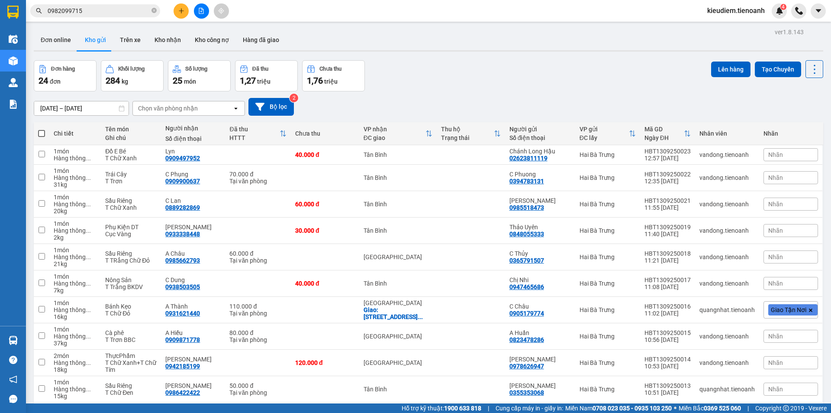
click at [110, 10] on input "0982099715" at bounding box center [99, 11] width 102 height 10
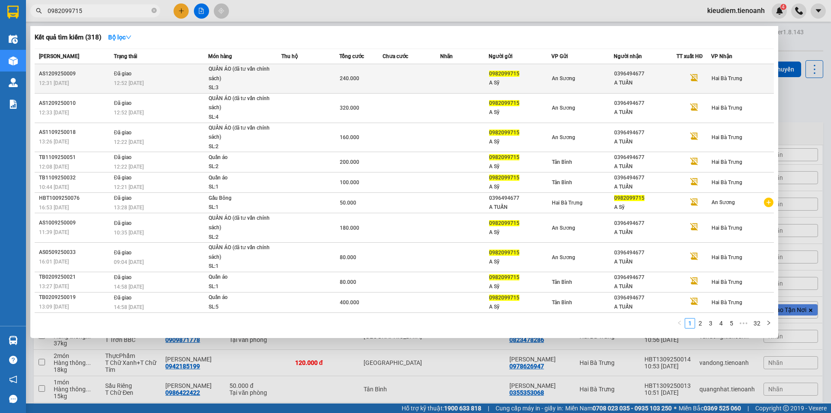
click at [247, 84] on div "SL: 3" at bounding box center [241, 88] width 65 height 10
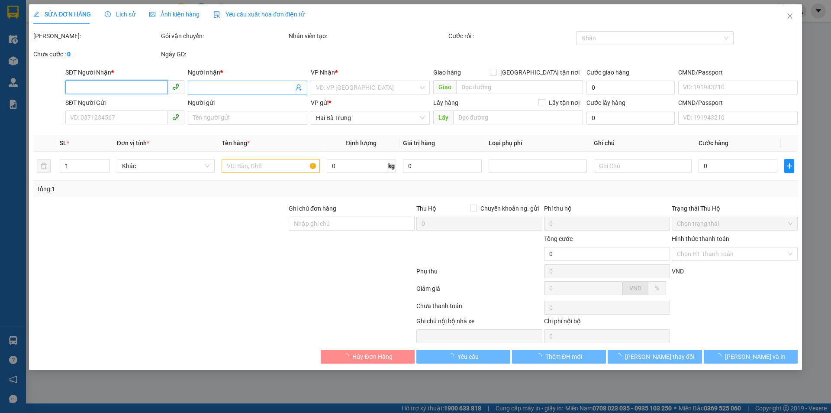
type input "0396494677"
type input "A TUẤN"
type input "0982099715"
type input "A Sỹ"
type input "074060005101"
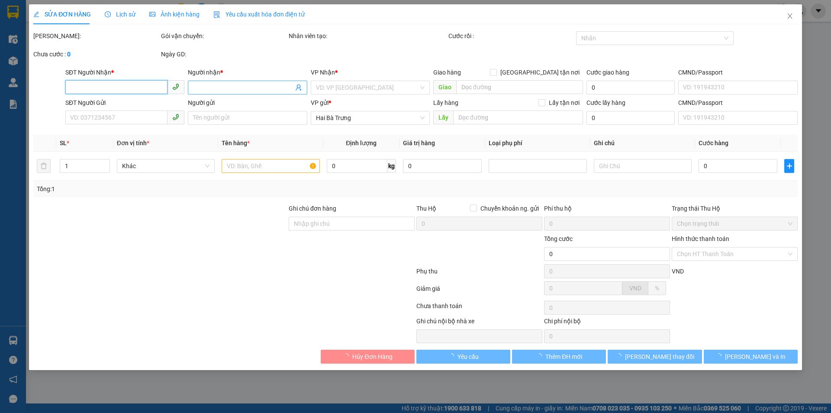
type input "240.000"
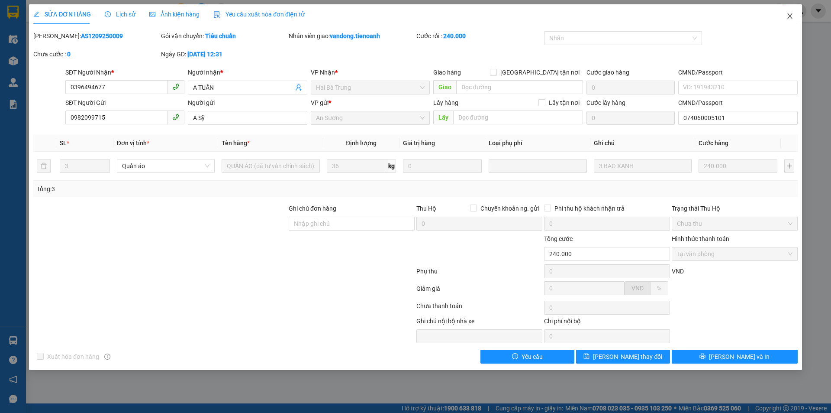
click at [789, 16] on icon "close" at bounding box center [790, 16] width 7 height 7
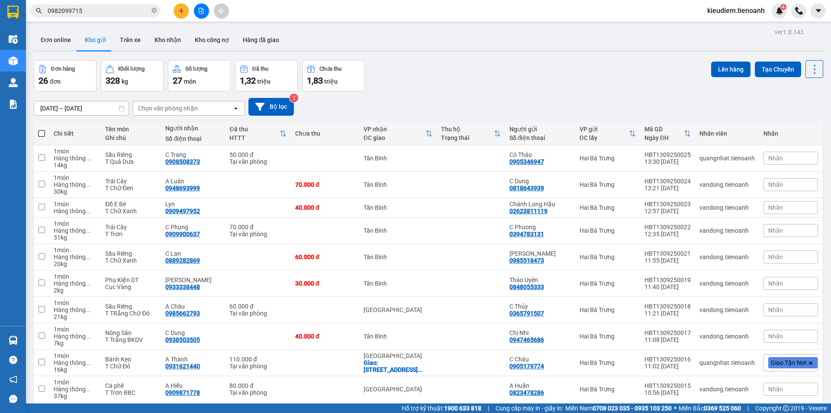
click at [75, 11] on input "0982099715" at bounding box center [99, 11] width 102 height 10
